Goal: Answer question/provide support: Answer question/provide support

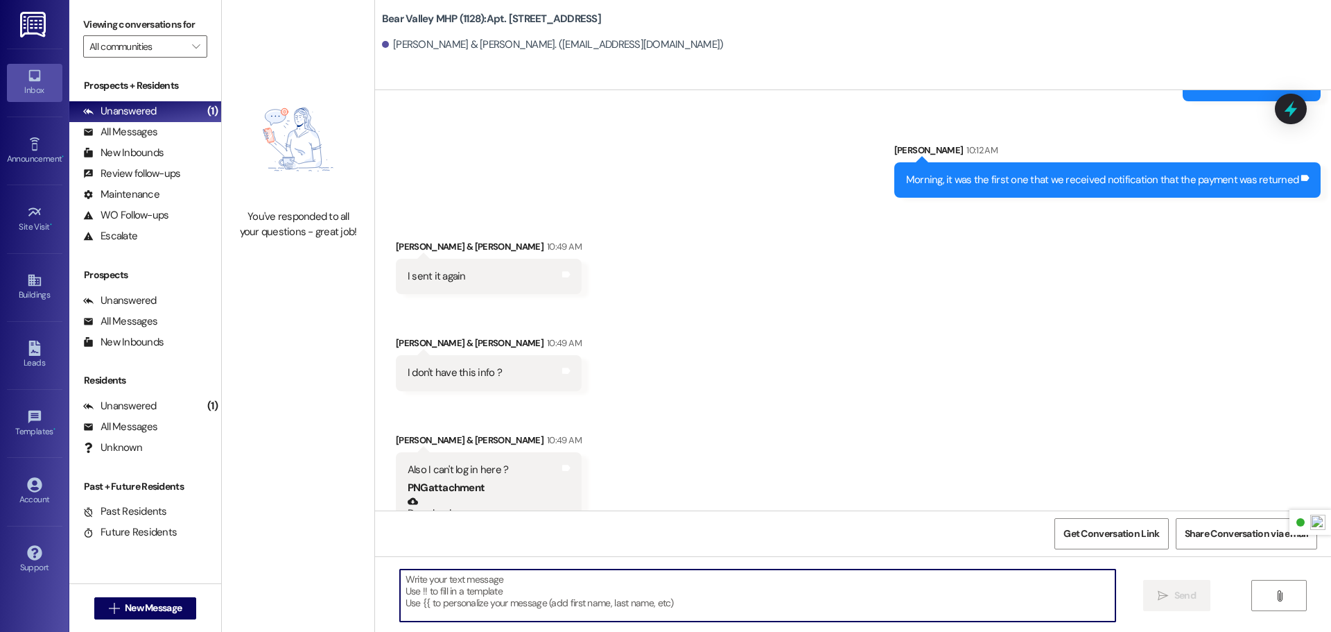
scroll to position [49926, 0]
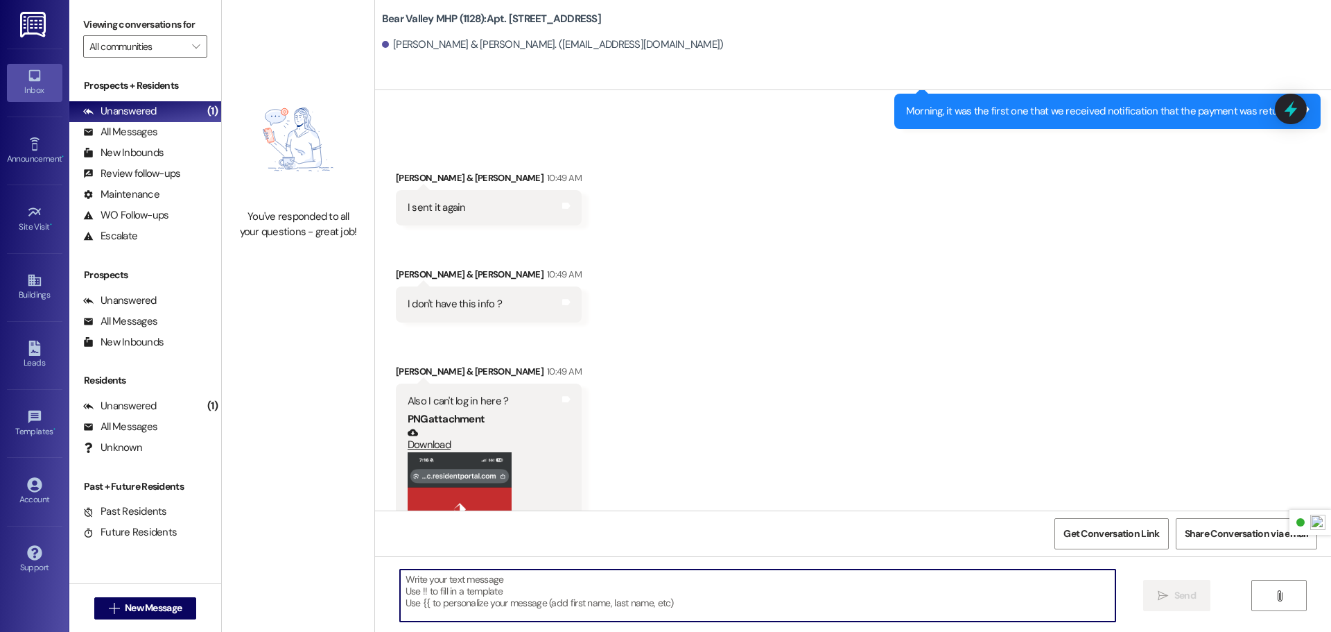
click at [480, 452] on button "Zoom image" at bounding box center [460, 564] width 104 height 225
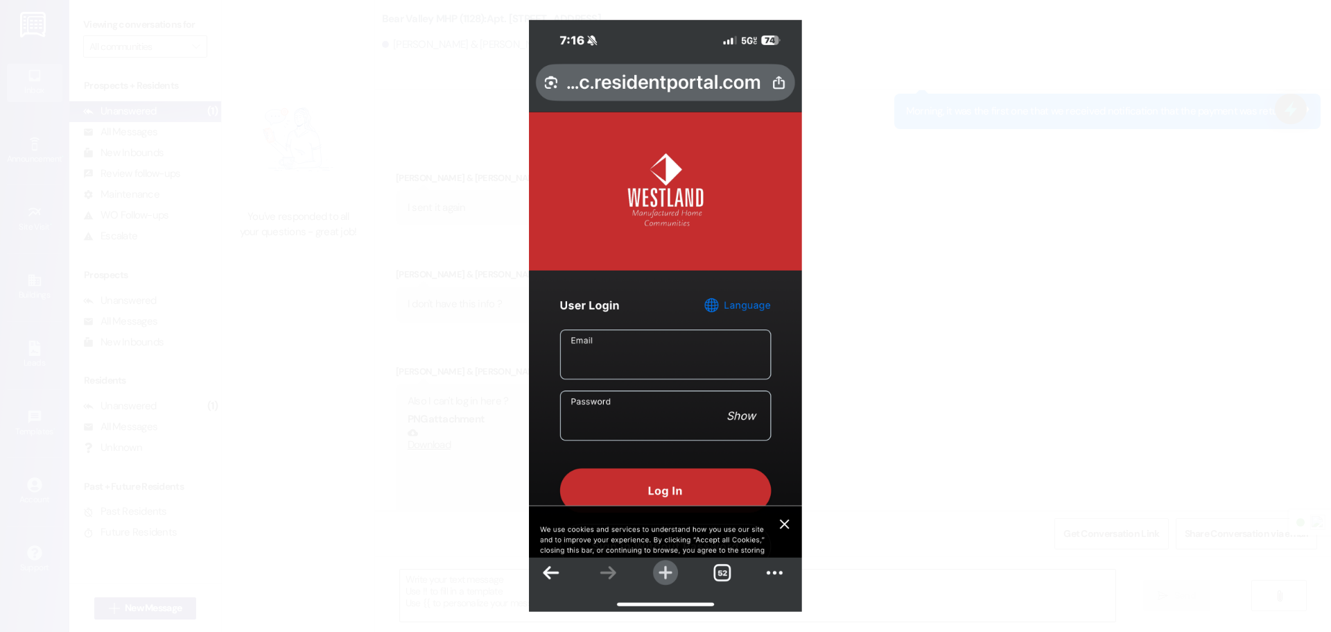
click at [885, 313] on button "Unzoom image" at bounding box center [665, 316] width 1331 height 632
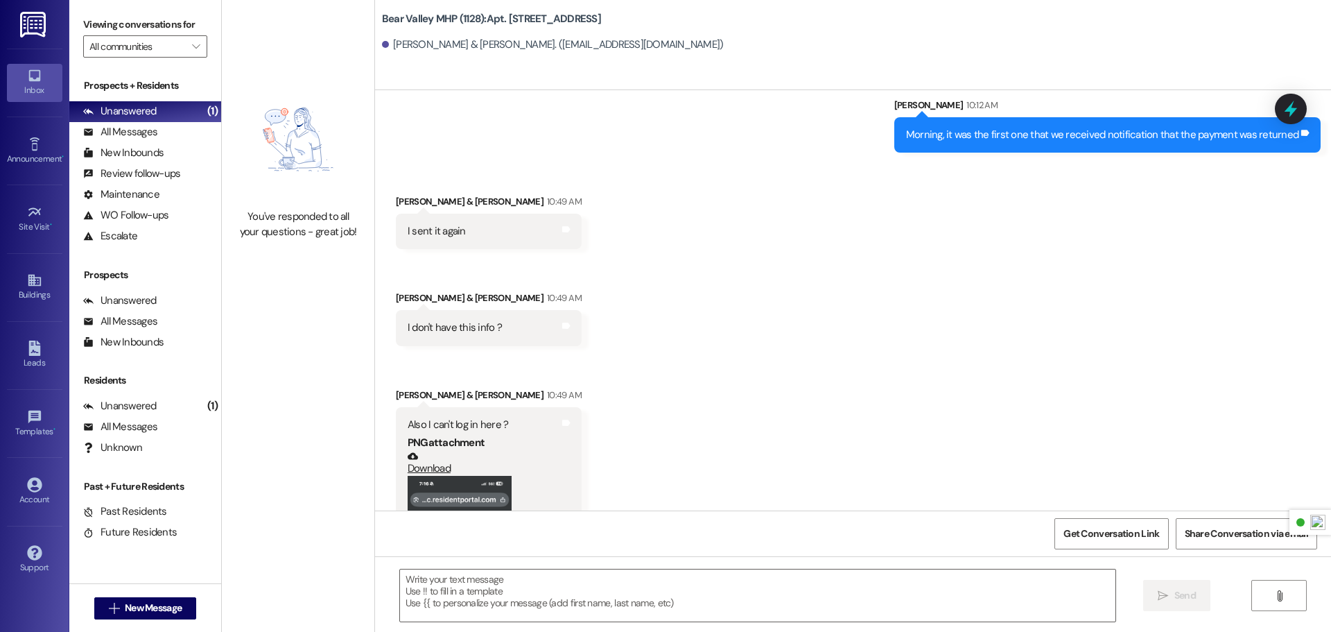
scroll to position [49913, 0]
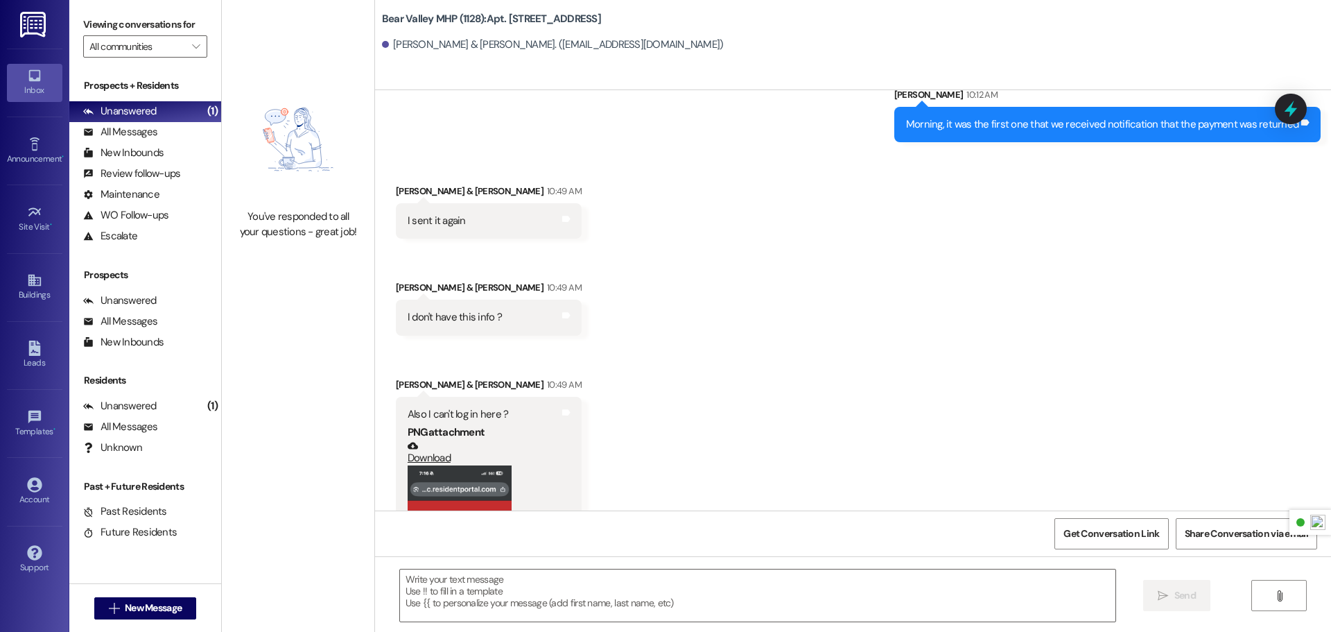
click at [450, 465] on button "Zoom image" at bounding box center [460, 577] width 104 height 225
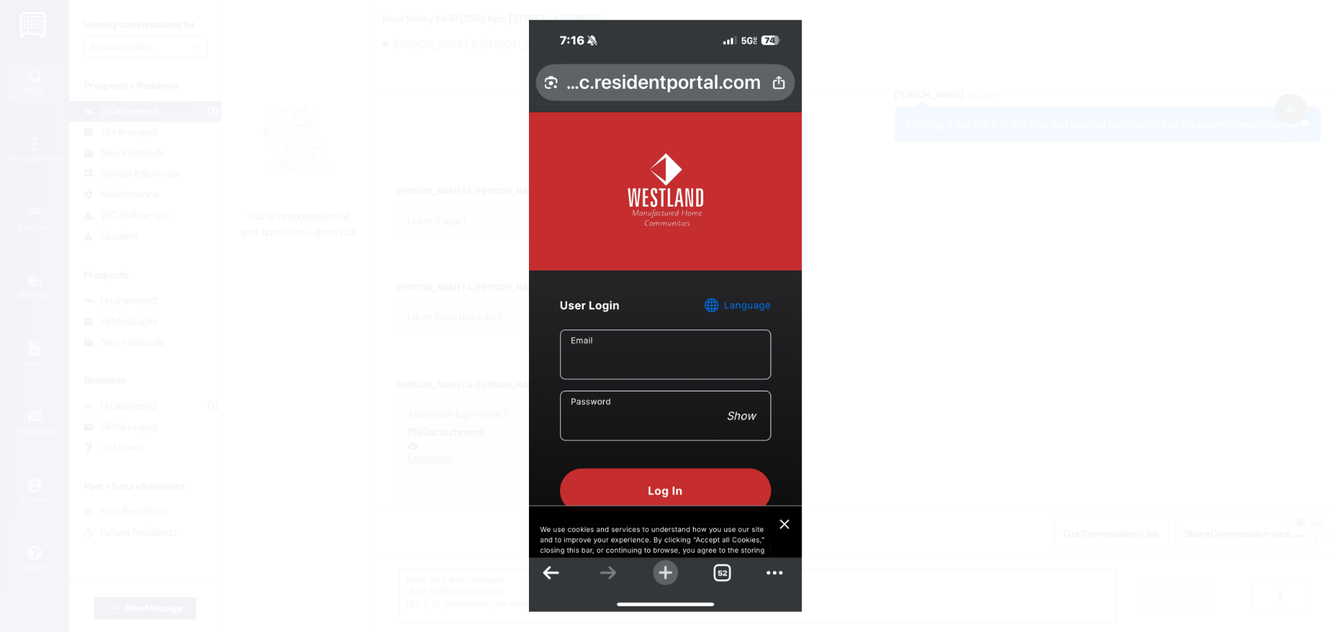
click at [858, 295] on button "Unzoom image" at bounding box center [665, 316] width 1331 height 632
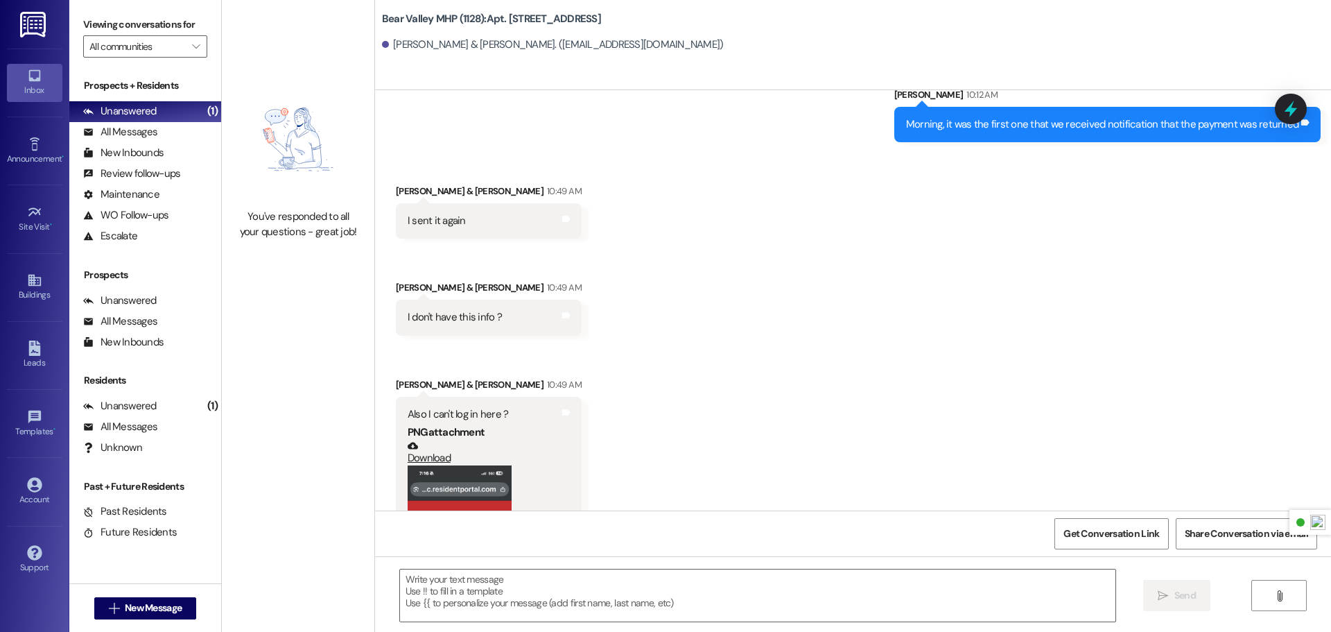
drag, startPoint x: 530, startPoint y: 578, endPoint x: 546, endPoint y: 568, distance: 19.6
click at [534, 581] on textarea at bounding box center [757, 595] width 715 height 52
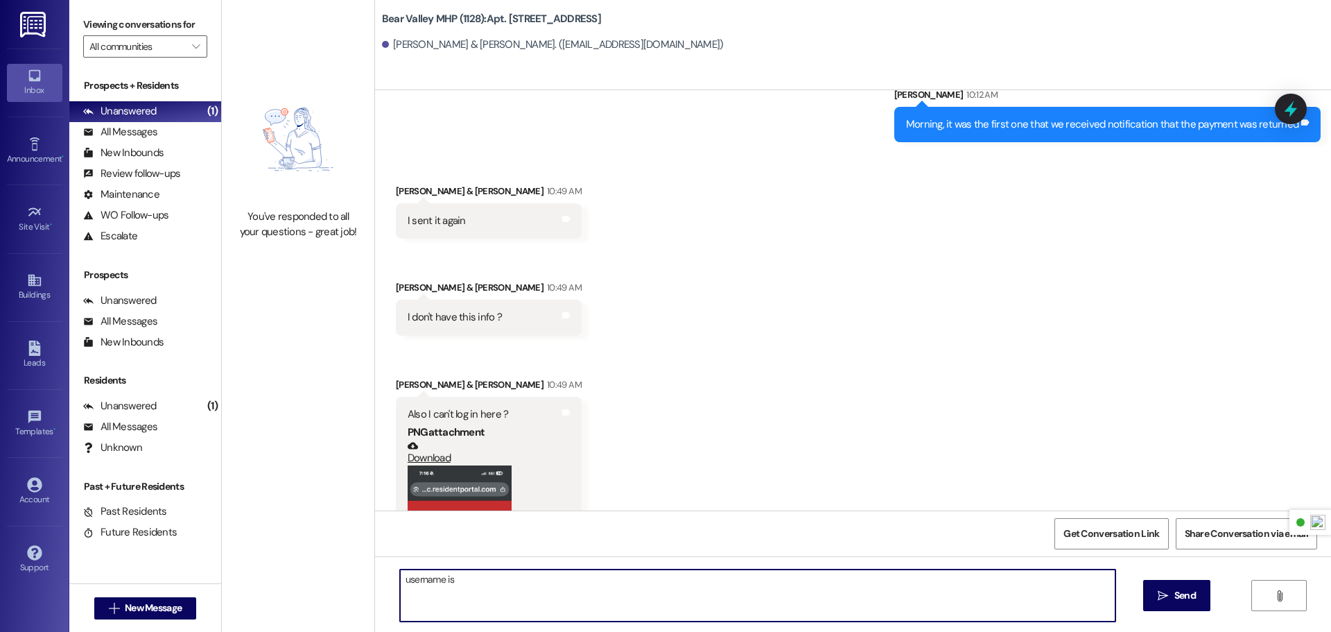
paste textarea "maryzamorano"
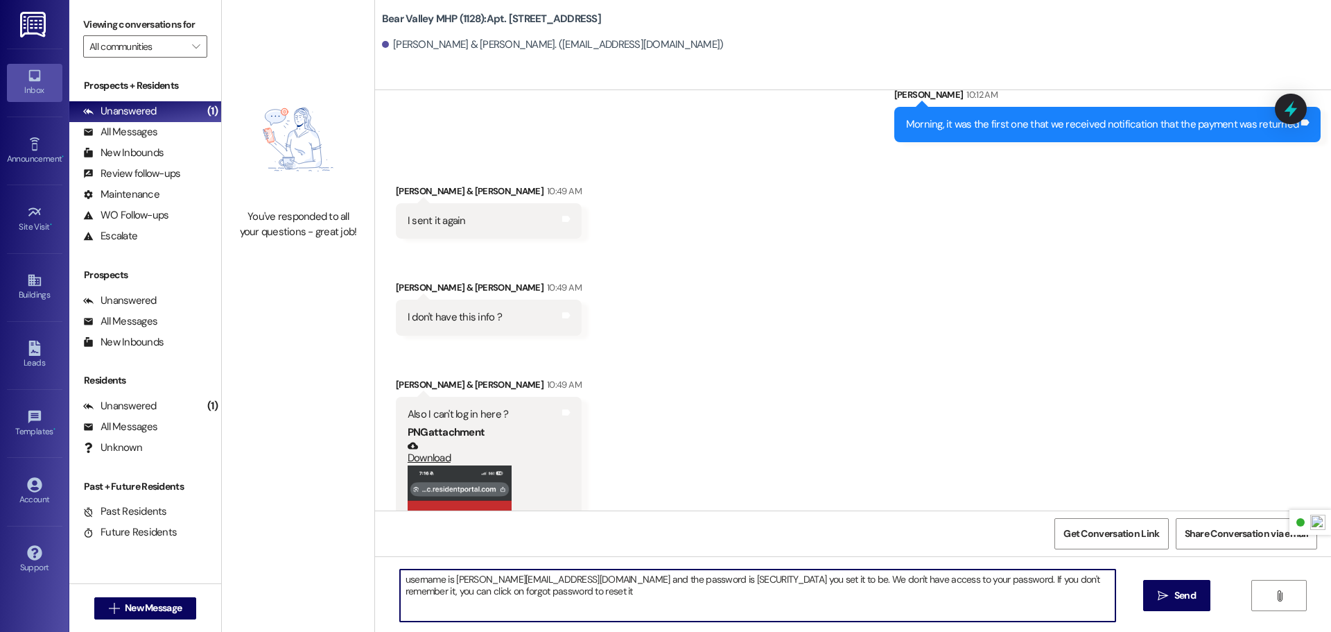
type textarea "username is [PERSON_NAME][EMAIL_ADDRESS][DOMAIN_NAME] and the password is [SECU…"
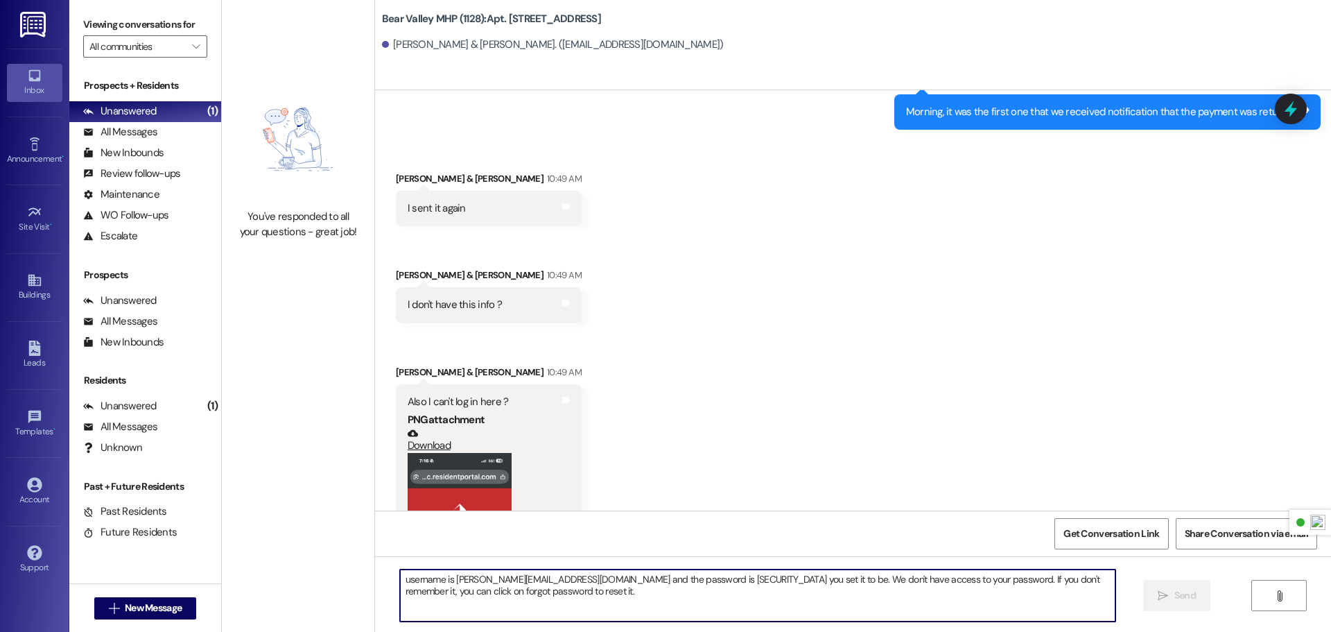
click at [22, 18] on img at bounding box center [34, 25] width 28 height 26
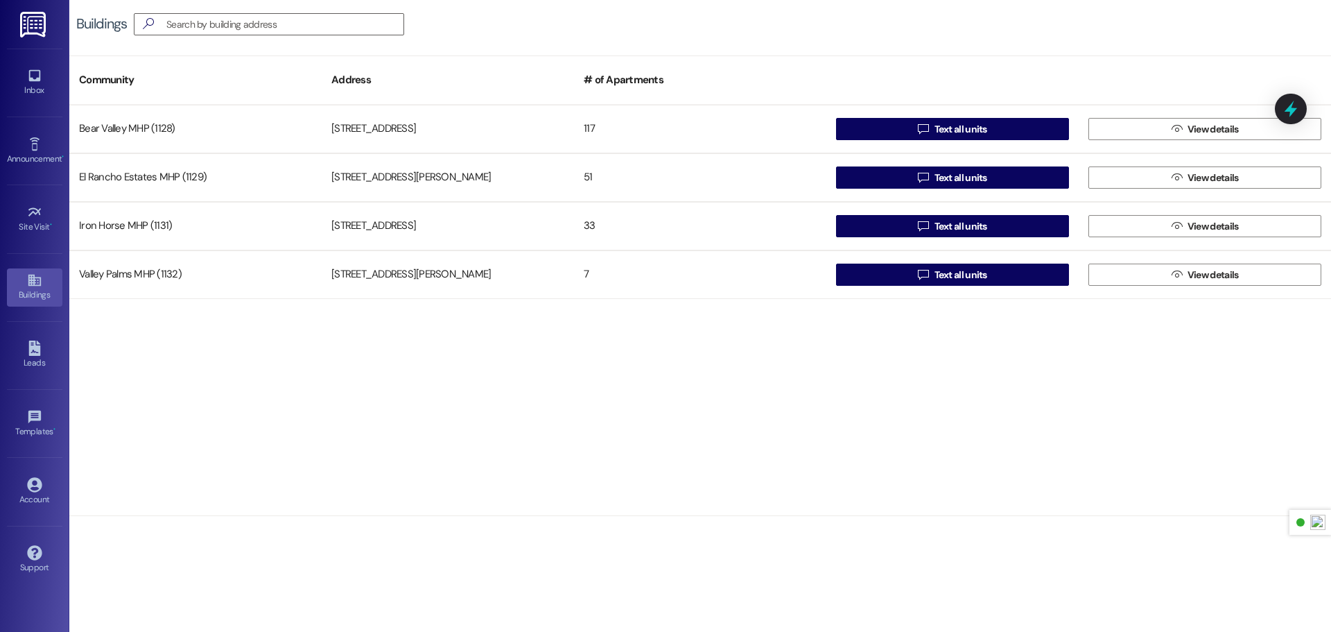
click at [37, 102] on div "Inbox Go to Inbox" at bounding box center [34, 83] width 55 height 68
click at [47, 77] on link "Inbox" at bounding box center [34, 82] width 55 height 37
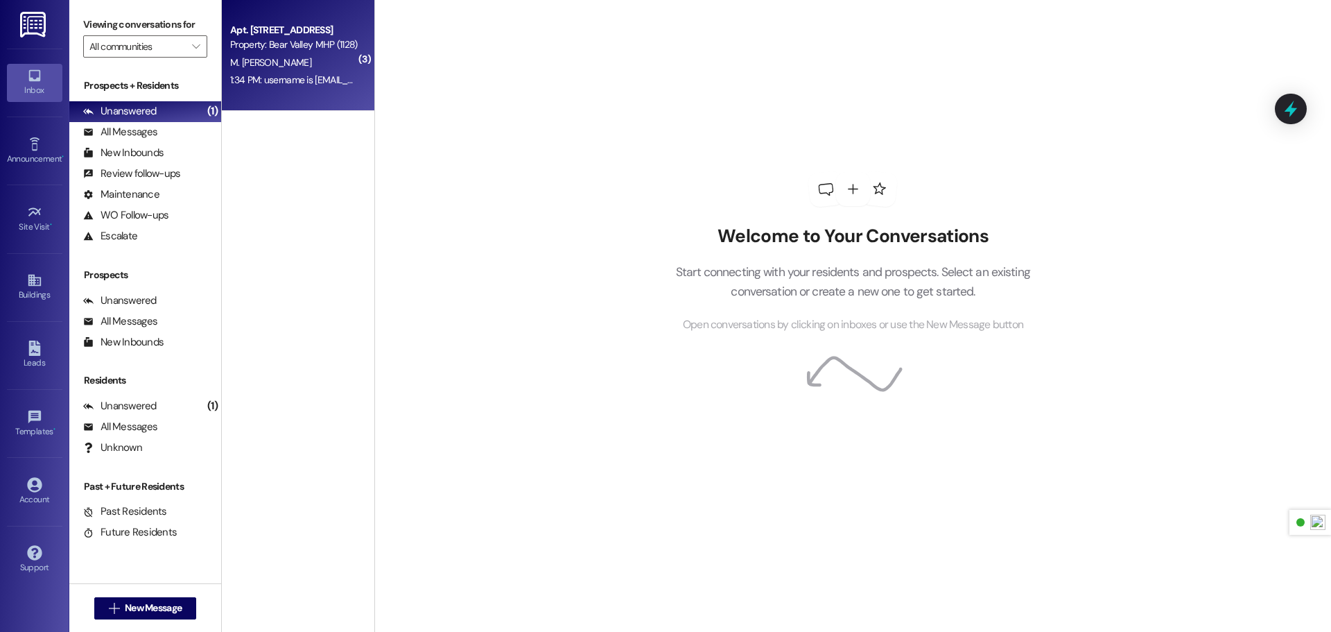
click at [261, 100] on div "Apt. [STREET_ADDRESS] Property: Bear Valley MHP (1128) M. [PERSON_NAME] 1:34 PM…" at bounding box center [298, 55] width 153 height 111
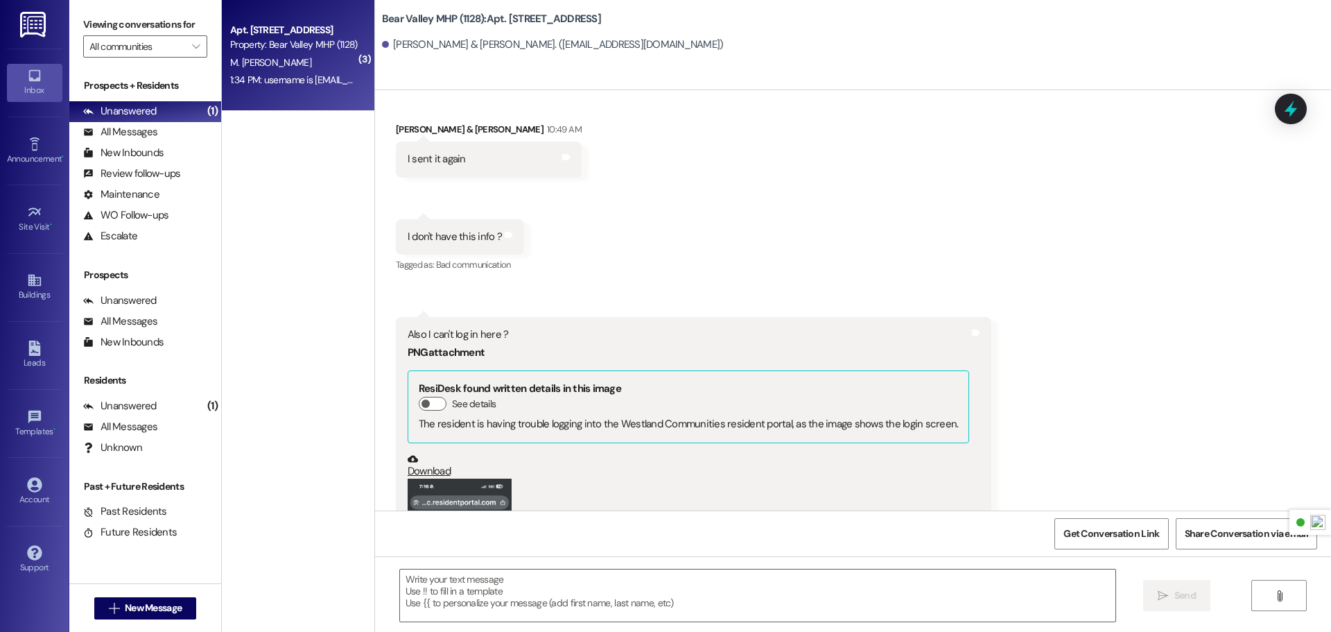
scroll to position [49945, 0]
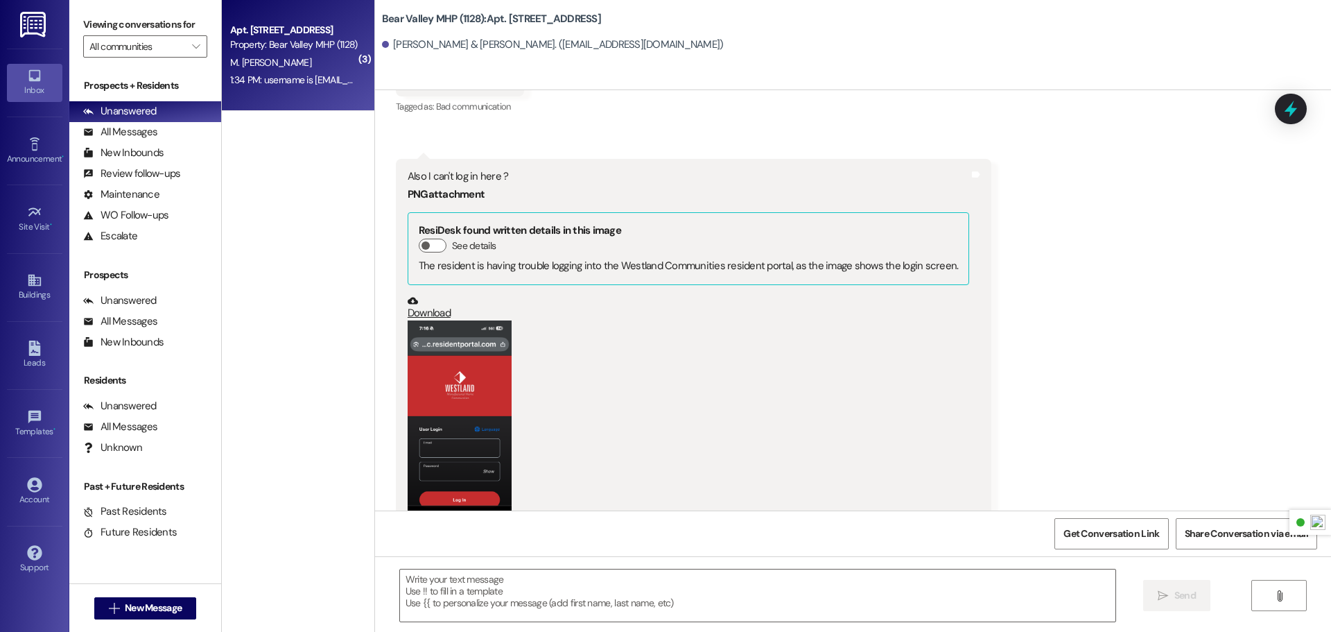
click at [30, 31] on img at bounding box center [34, 25] width 28 height 26
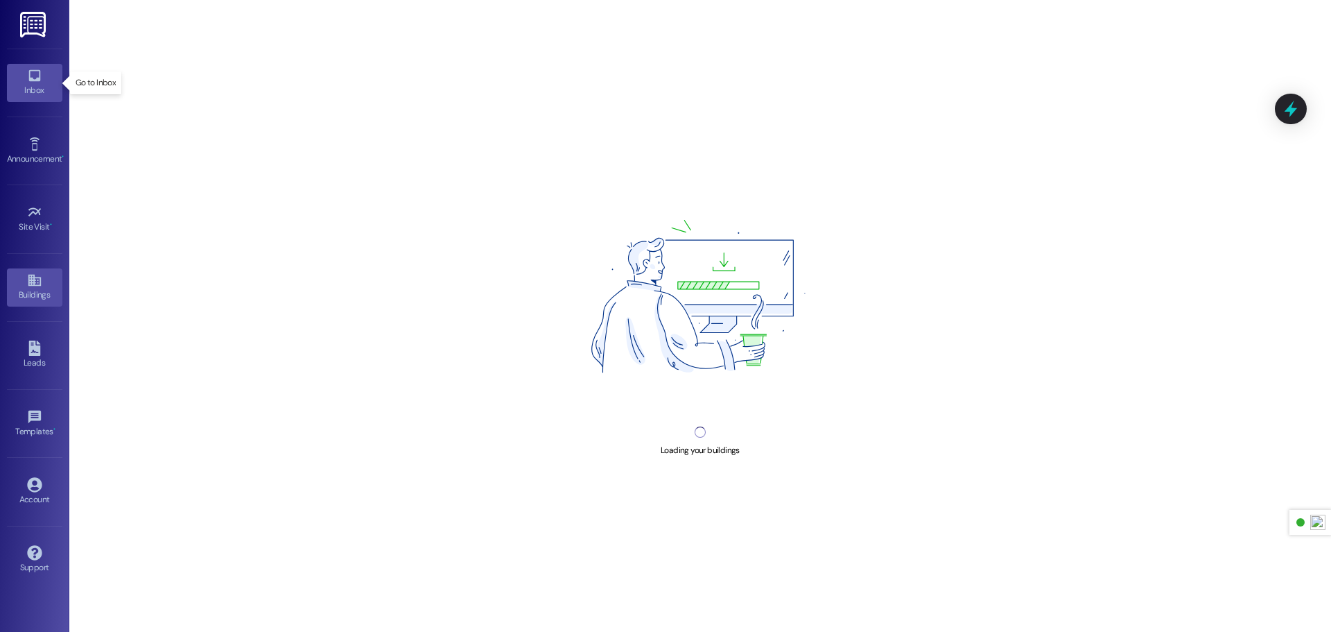
click at [17, 91] on div "Inbox" at bounding box center [34, 90] width 69 height 14
